Goal: Communication & Community: Ask a question

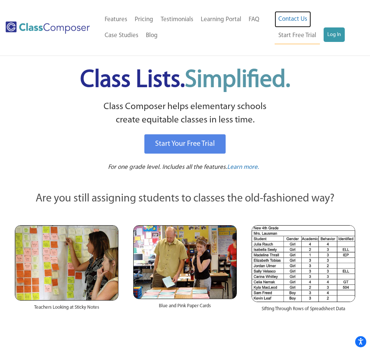
click at [287, 20] on link "Contact Us" at bounding box center [292, 19] width 36 height 16
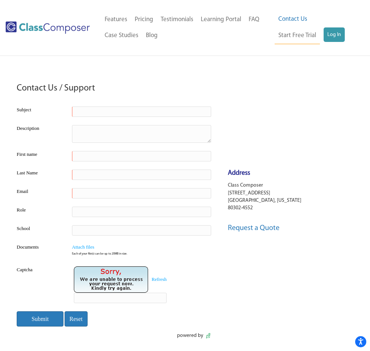
click at [173, 115] on input "text" at bounding box center [141, 111] width 139 height 10
type input "Payment on its way"
type textarea "W"
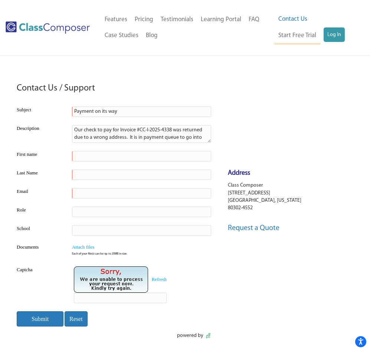
scroll to position [6, 0]
click at [128, 139] on textarea "Our check to pay for Invoice #CC-I-2025-4338 was returned due to a wrong addres…" at bounding box center [141, 134] width 139 height 18
type textarea "Our check to pay for Invoice #CC-I-2025-4338 was returned due to a wrong addres…"
type input "[PERSON_NAME]"
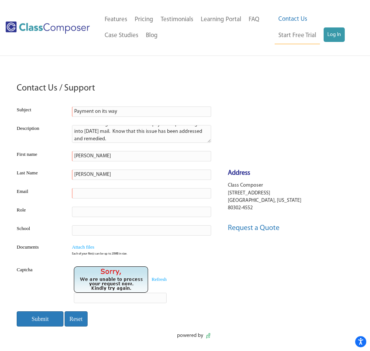
type input "[PERSON_NAME]"
type input "[EMAIL_ADDRESS][DOMAIN_NAME]"
type input "Accountant"
type input "J"
type input "[GEOGRAPHIC_DATA][PERSON_NAME][DEMOGRAPHIC_DATA]"
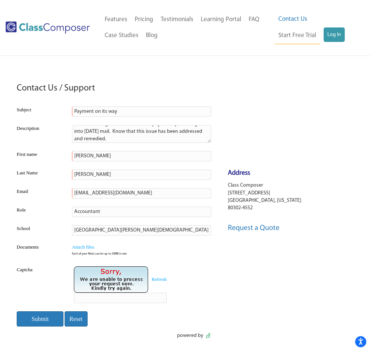
click at [138, 299] on input "text" at bounding box center [120, 298] width 93 height 10
type input "C29TYU"
click at [39, 324] on input "Submit" at bounding box center [40, 318] width 47 height 15
